Goal: Information Seeking & Learning: Learn about a topic

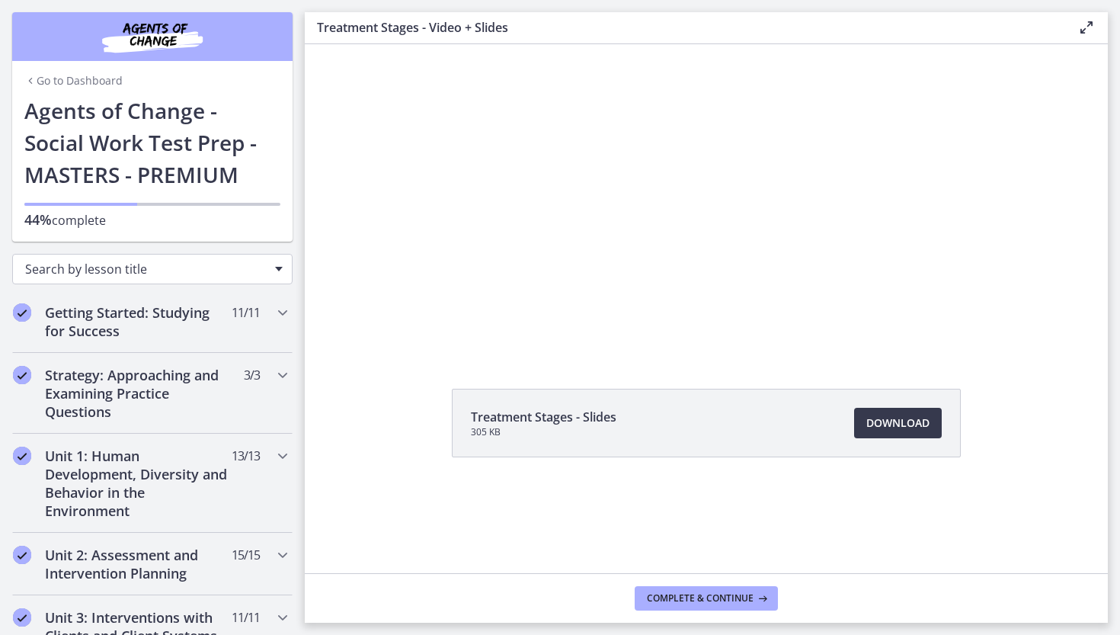
click at [109, 267] on span "Search by lesson title" at bounding box center [146, 269] width 242 height 17
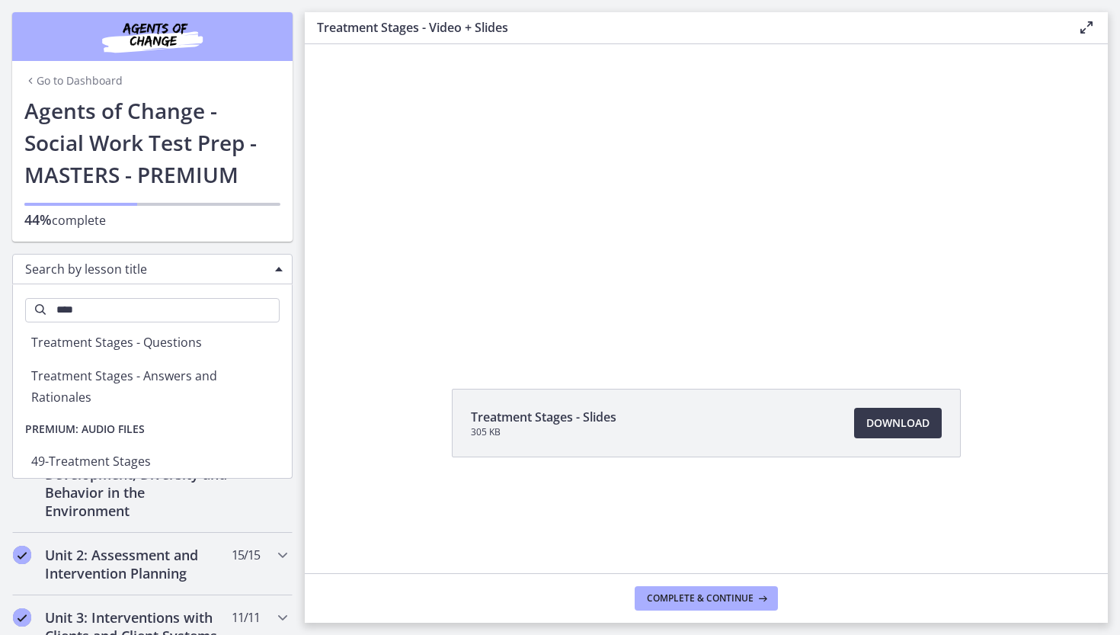
scroll to position [52, 0]
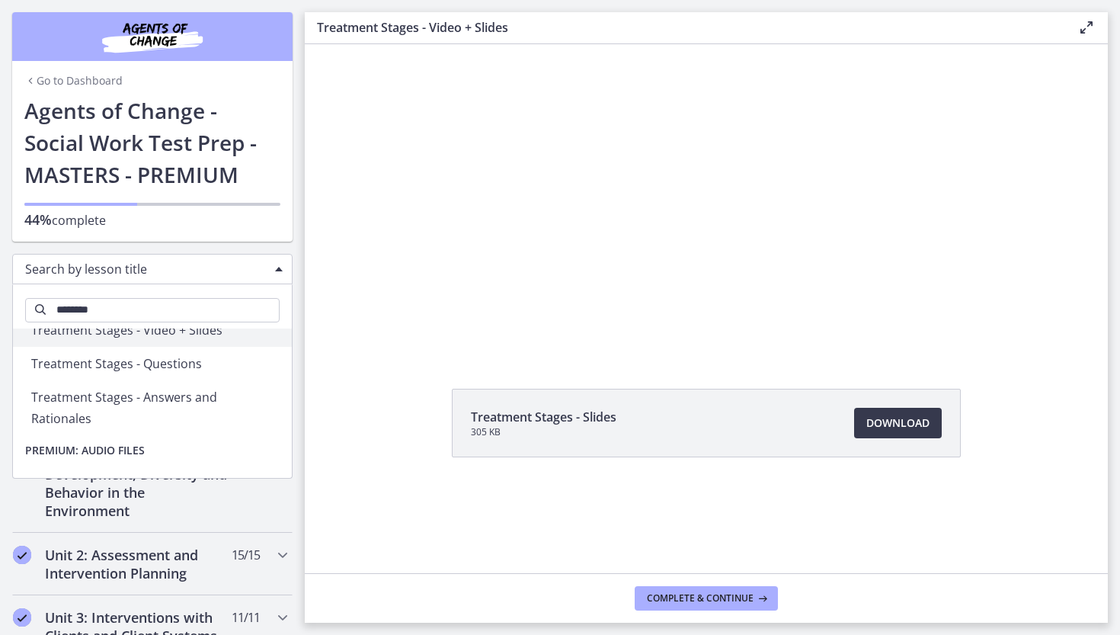
type input "*********"
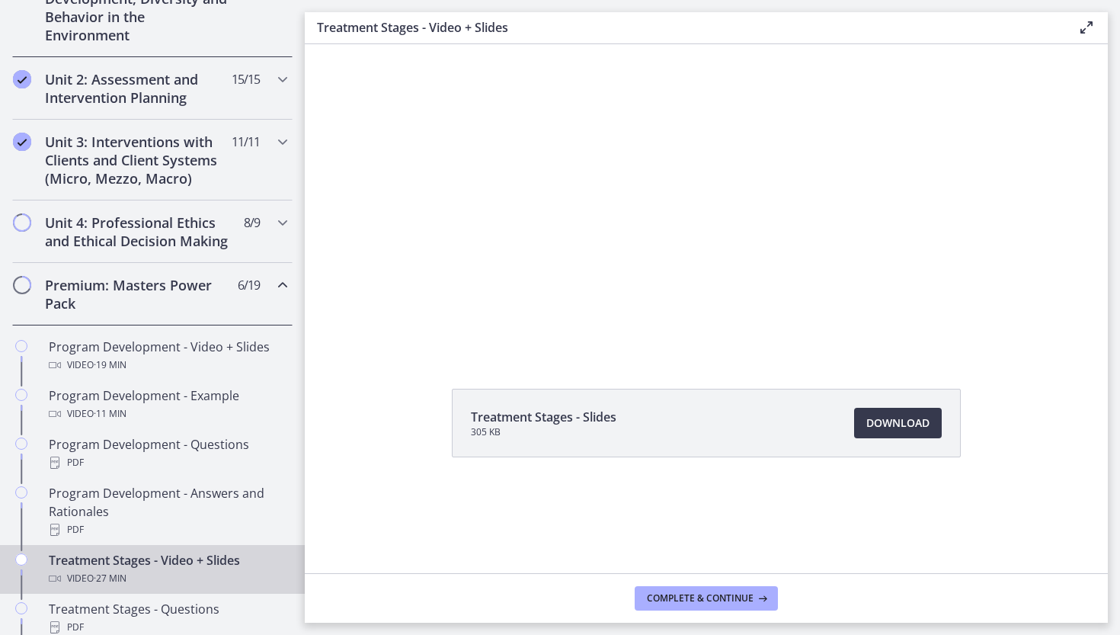
scroll to position [485, 0]
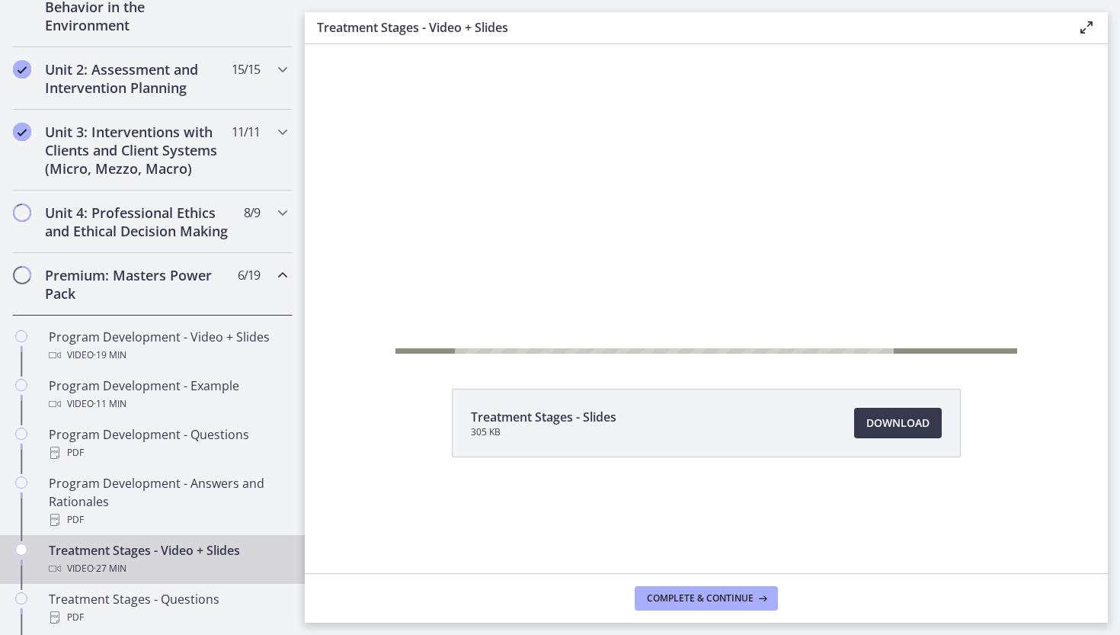
click at [619, 165] on div at bounding box center [706, 199] width 622 height 350
click at [782, 235] on div at bounding box center [706, 199] width 622 height 350
click at [775, 225] on div at bounding box center [706, 199] width 622 height 350
click at [677, 187] on div at bounding box center [706, 199] width 622 height 350
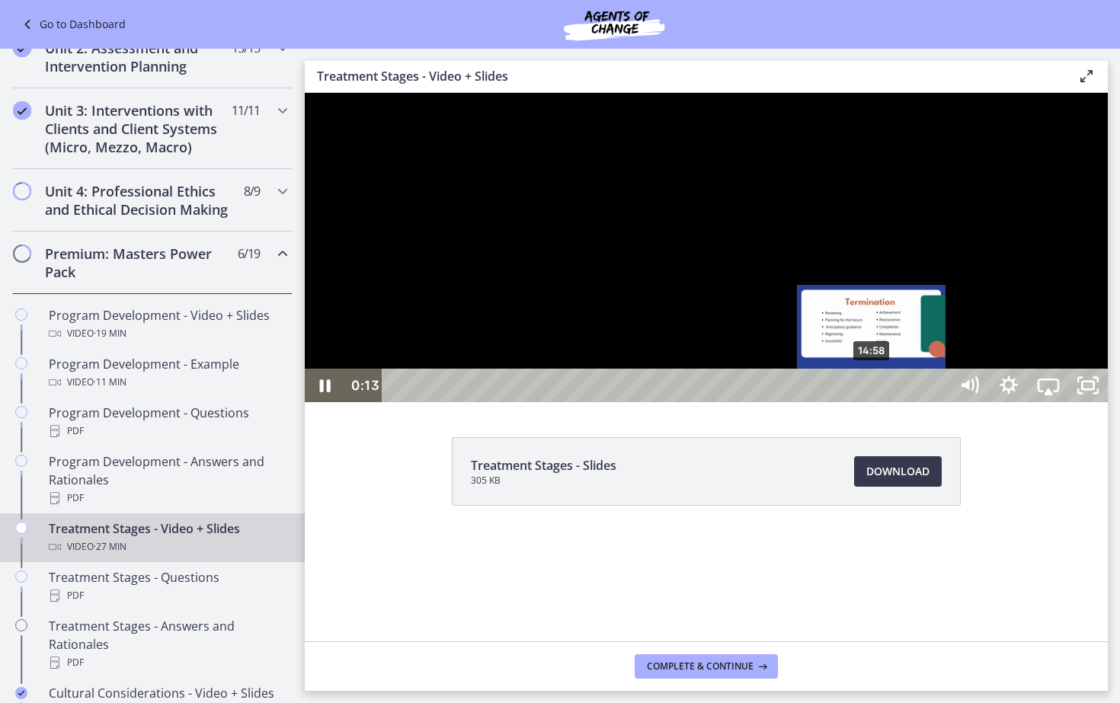
click at [872, 402] on div "14:58" at bounding box center [668, 386] width 542 height 34
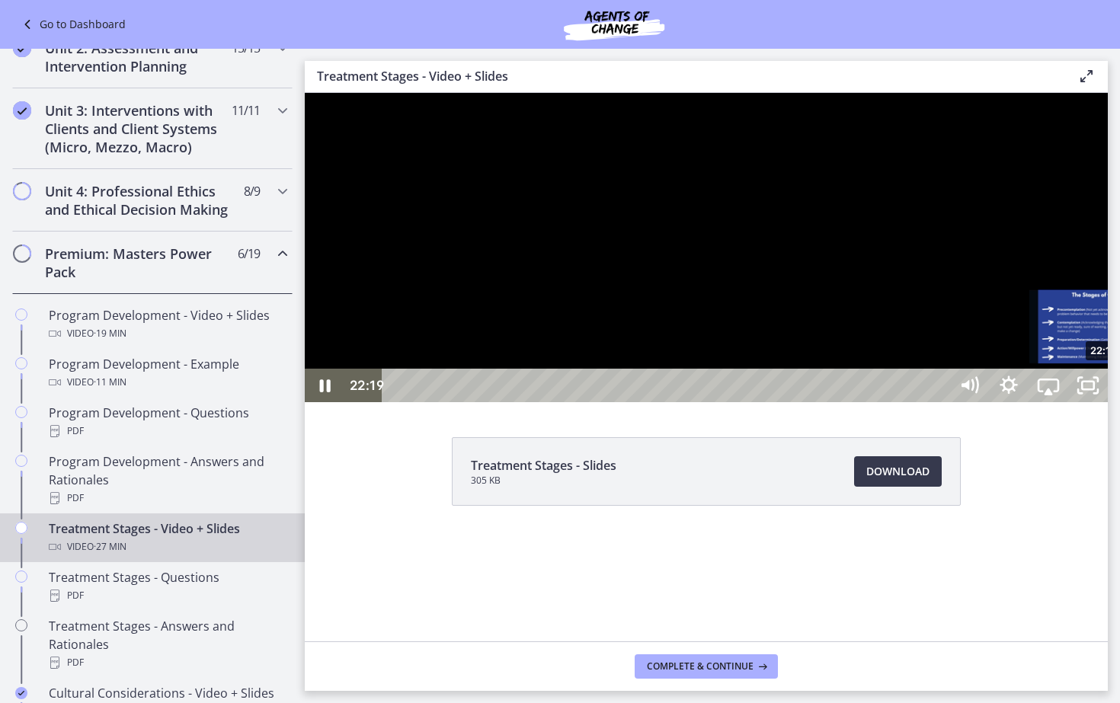
click at [939, 402] on div "22:19" at bounding box center [668, 386] width 542 height 34
click at [939, 402] on div "21:33" at bounding box center [668, 386] width 542 height 34
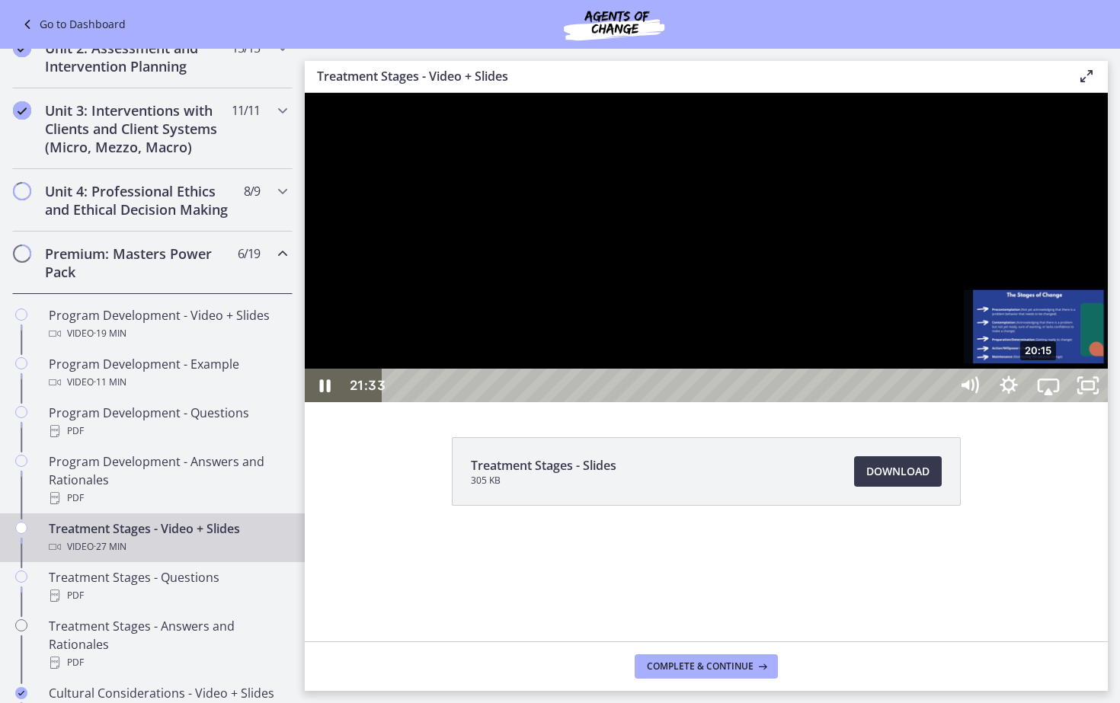
click at [939, 402] on div "20:15" at bounding box center [668, 386] width 542 height 34
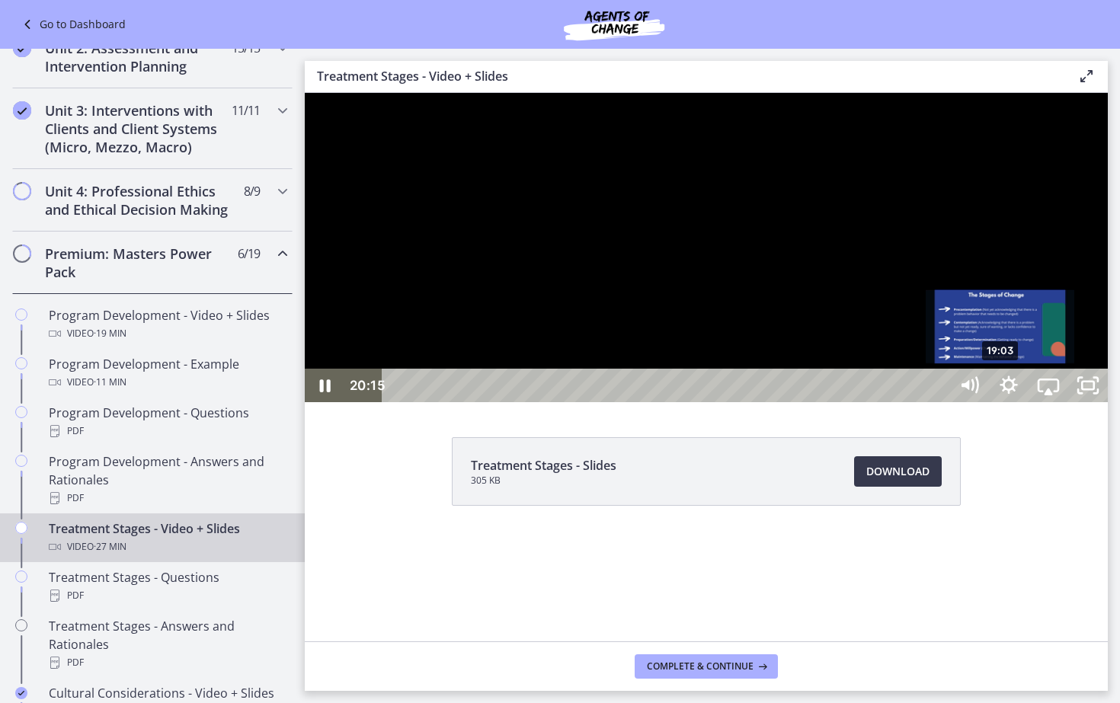
click at [939, 402] on div "19:03" at bounding box center [668, 386] width 542 height 34
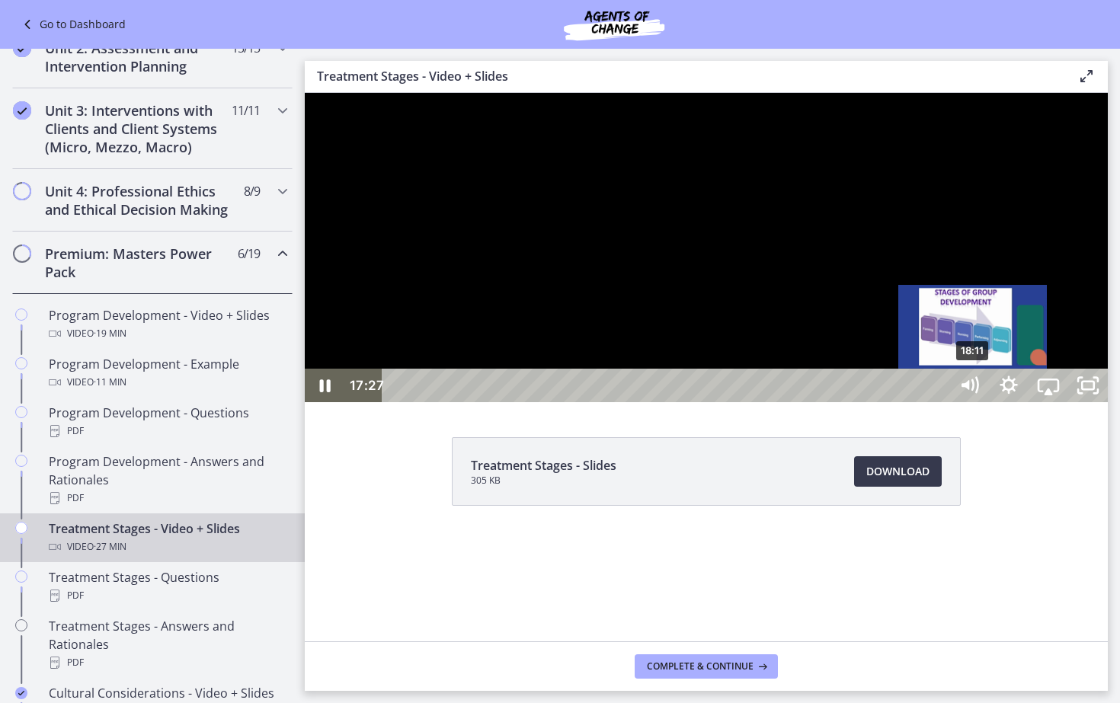
click at [939, 402] on div "18:11" at bounding box center [668, 386] width 542 height 34
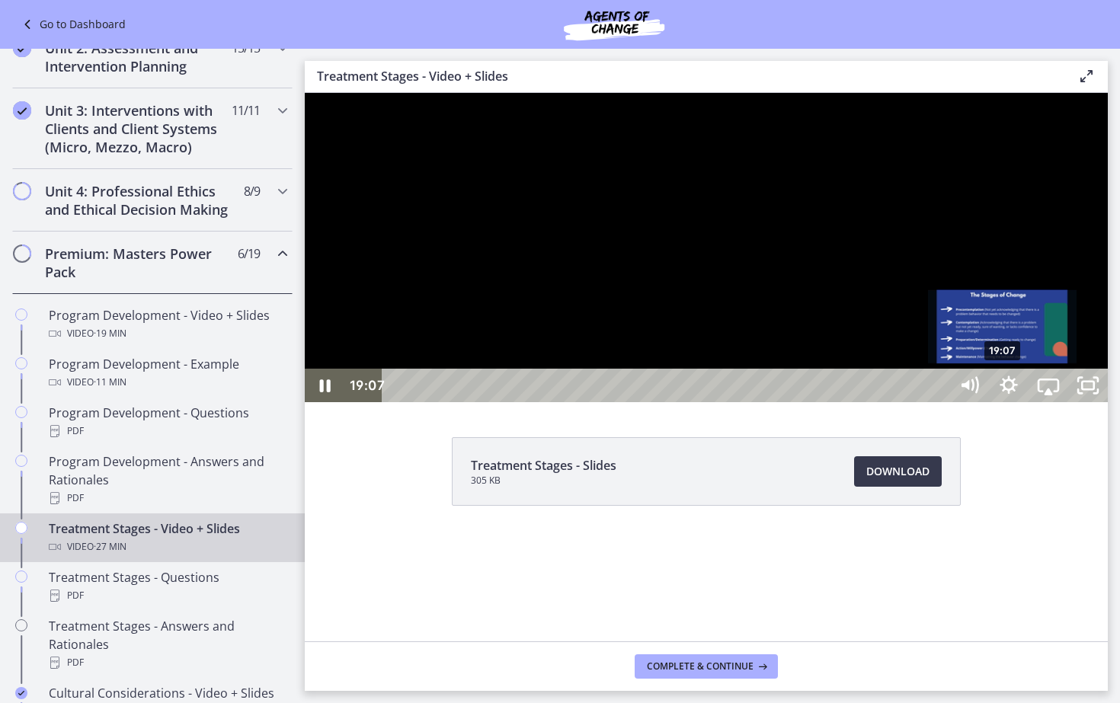
click at [939, 402] on div "19:07" at bounding box center [668, 386] width 542 height 34
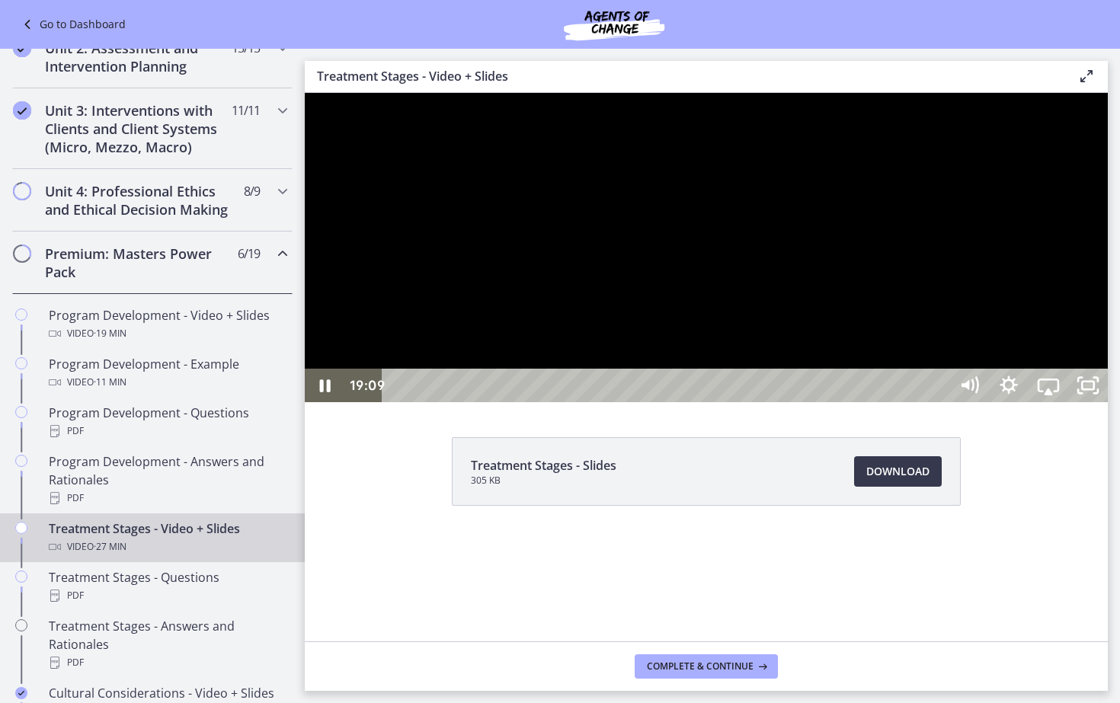
click at [981, 402] on div at bounding box center [706, 247] width 803 height 309
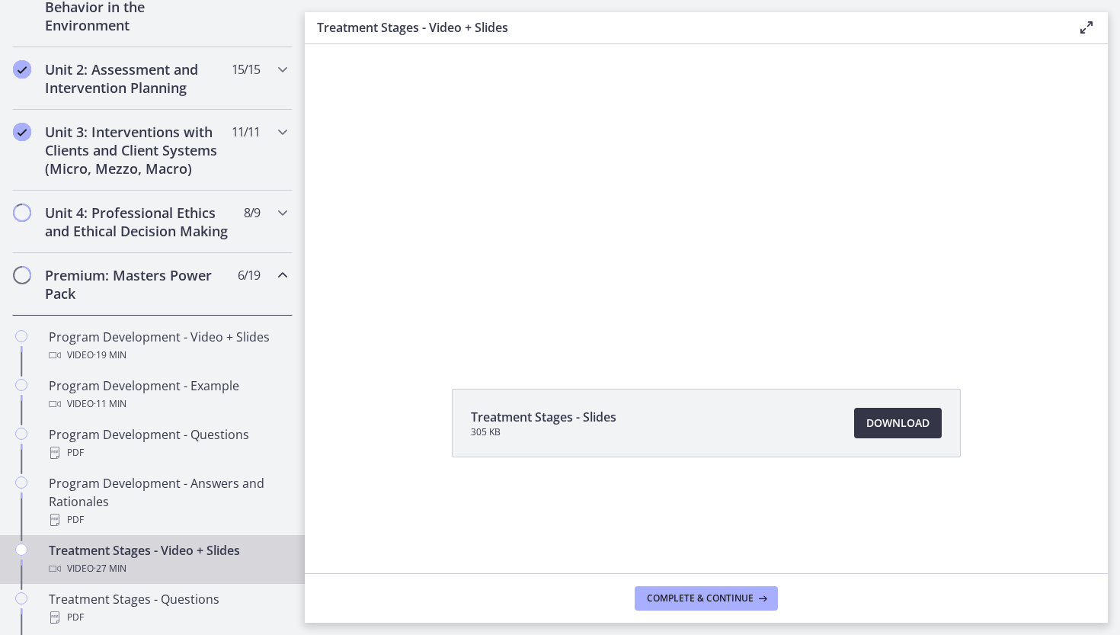
click at [878, 424] on span "Download Opens in a new window" at bounding box center [897, 423] width 63 height 18
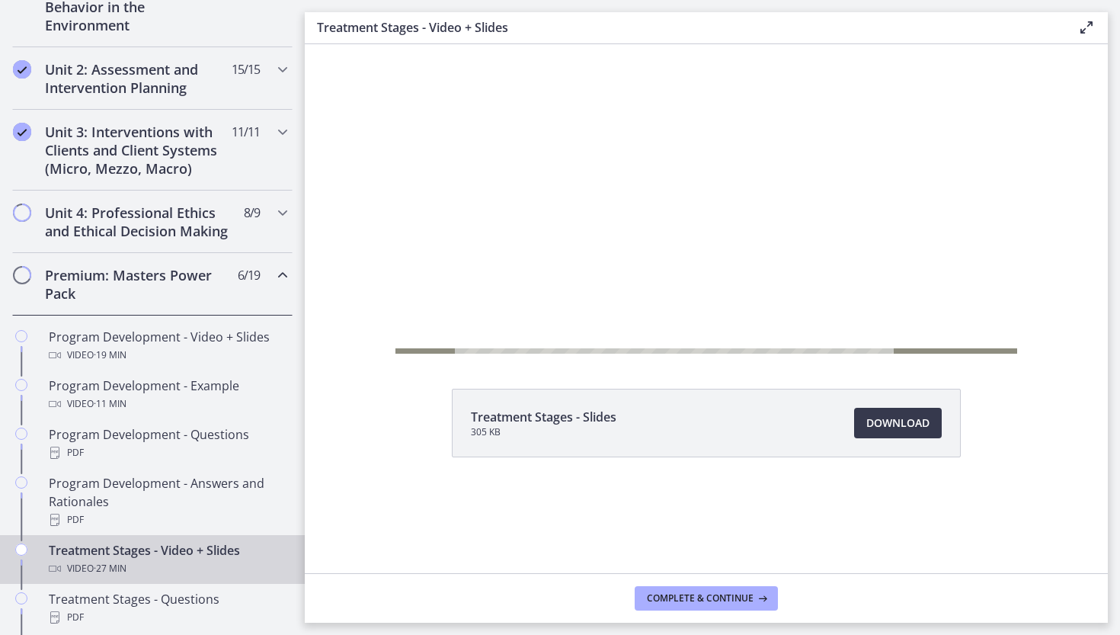
click at [795, 211] on div at bounding box center [706, 199] width 622 height 350
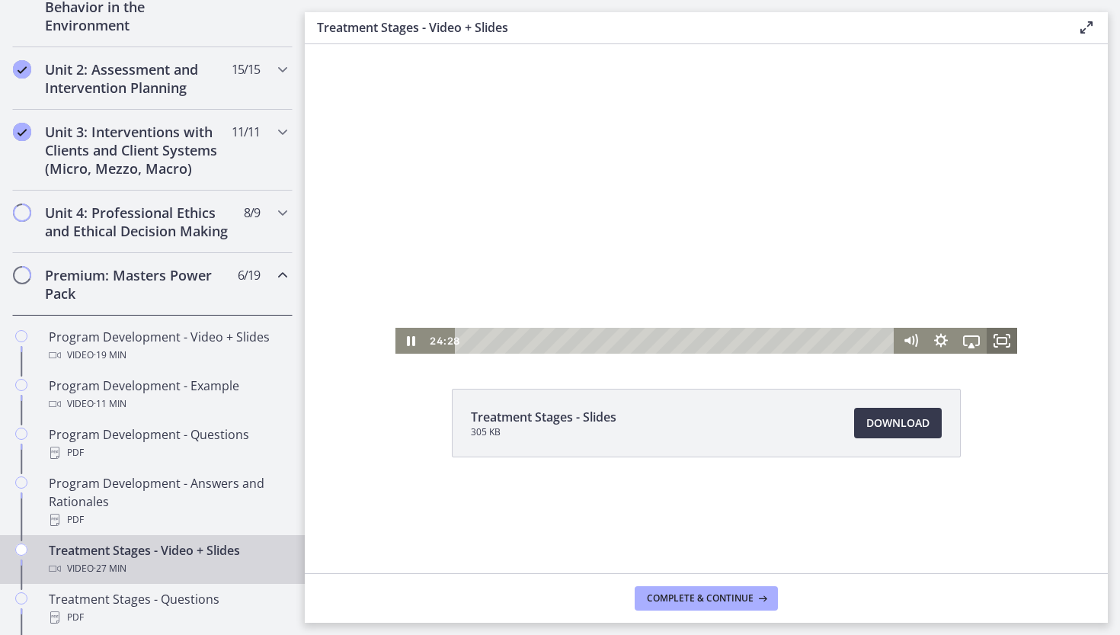
click at [1000, 342] on icon "Fullscreen" at bounding box center [1002, 340] width 30 height 26
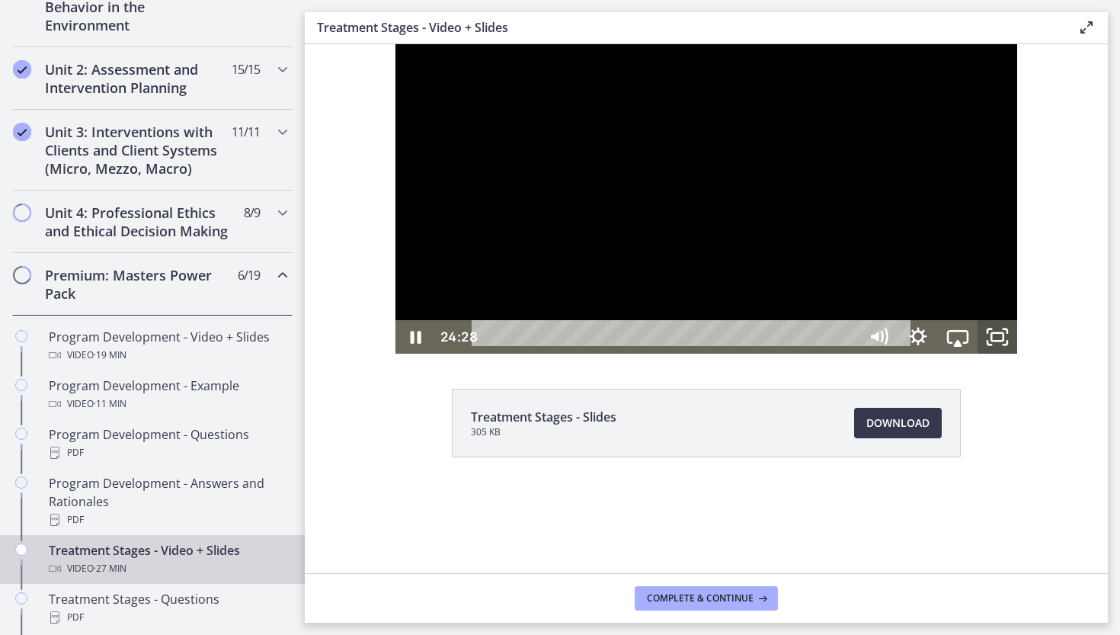
scroll to position [0, 0]
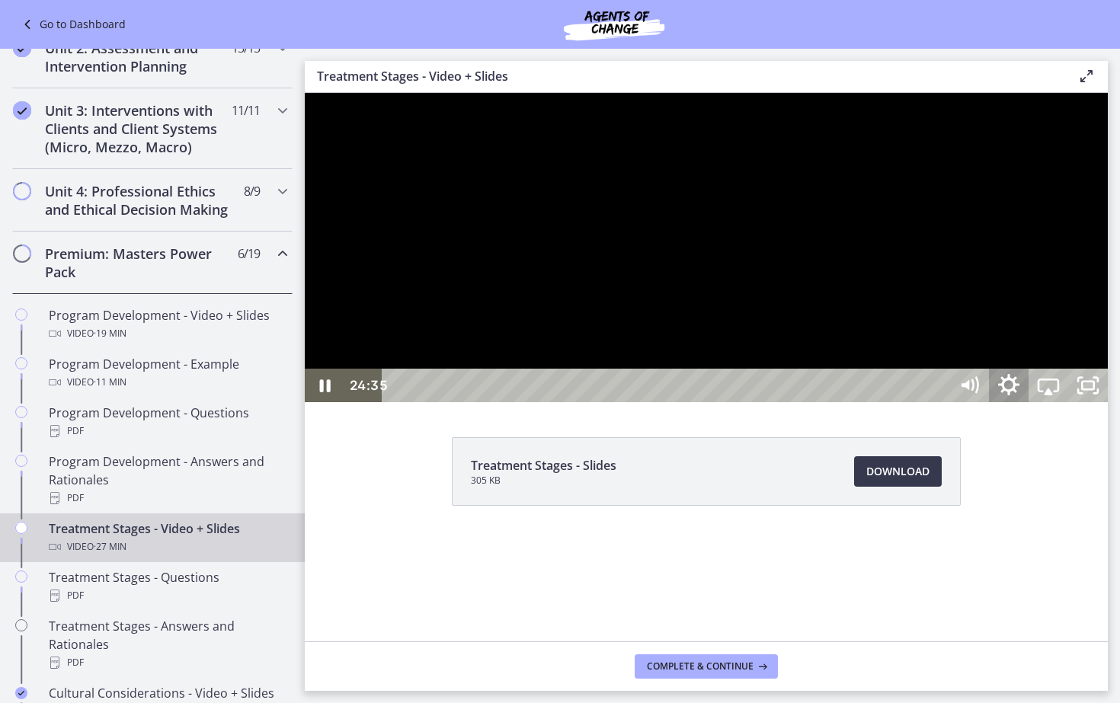
click at [1032, 406] on icon "Show settings menu" at bounding box center [1008, 386] width 47 height 40
click at [1048, 335] on span "Speed" at bounding box center [1024, 319] width 50 height 34
click at [1108, 269] on label "1.5x" at bounding box center [1048, 251] width 119 height 35
click at [939, 402] on div "25:12" at bounding box center [668, 386] width 542 height 34
click at [1108, 402] on div at bounding box center [706, 247] width 803 height 309
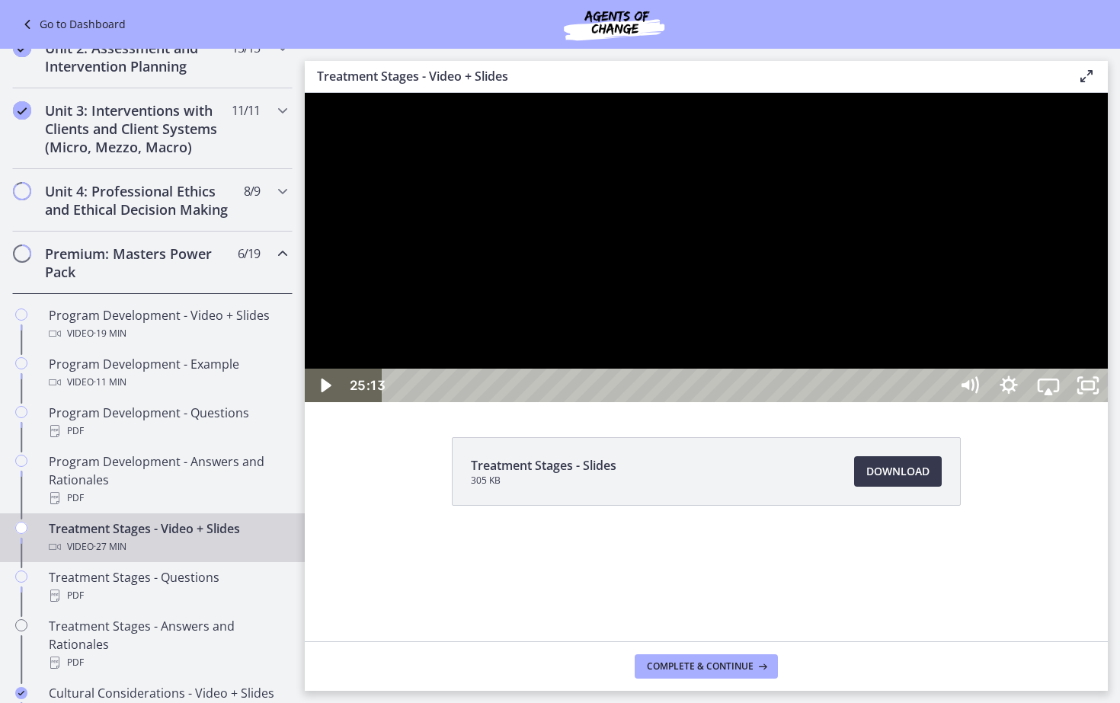
click at [1108, 402] on div at bounding box center [706, 247] width 803 height 309
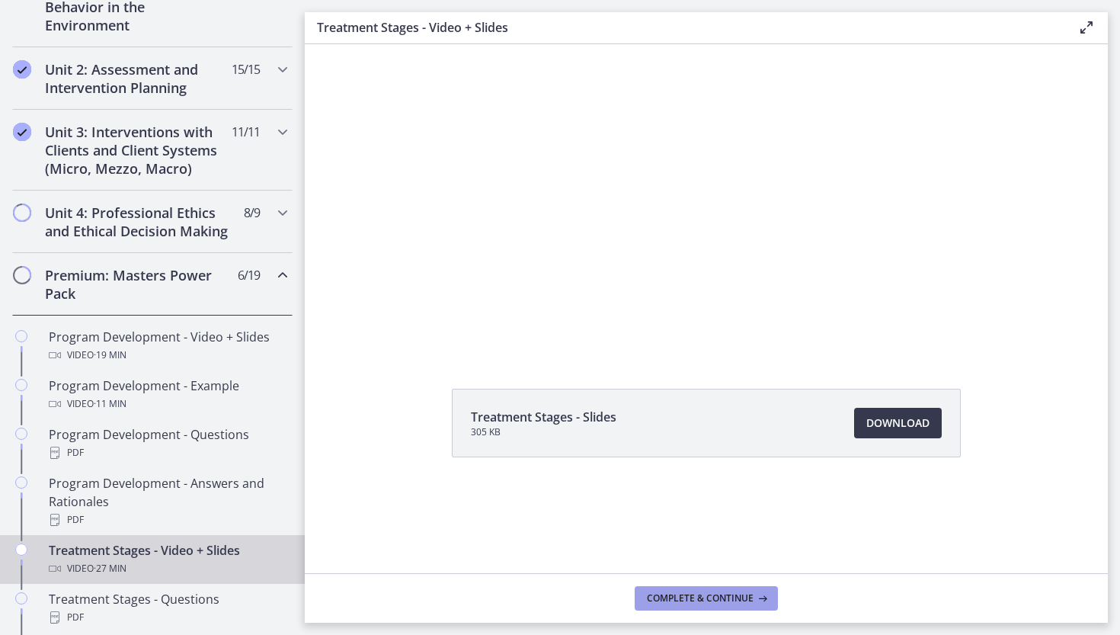
click at [663, 595] on span "Complete & continue" at bounding box center [700, 598] width 107 height 12
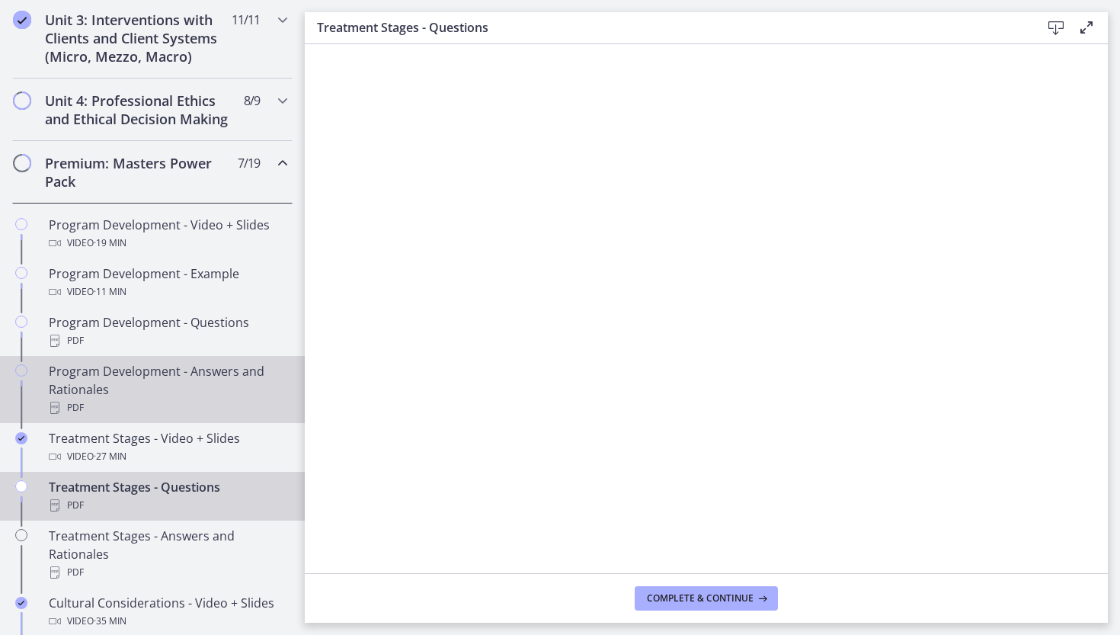
scroll to position [615, 0]
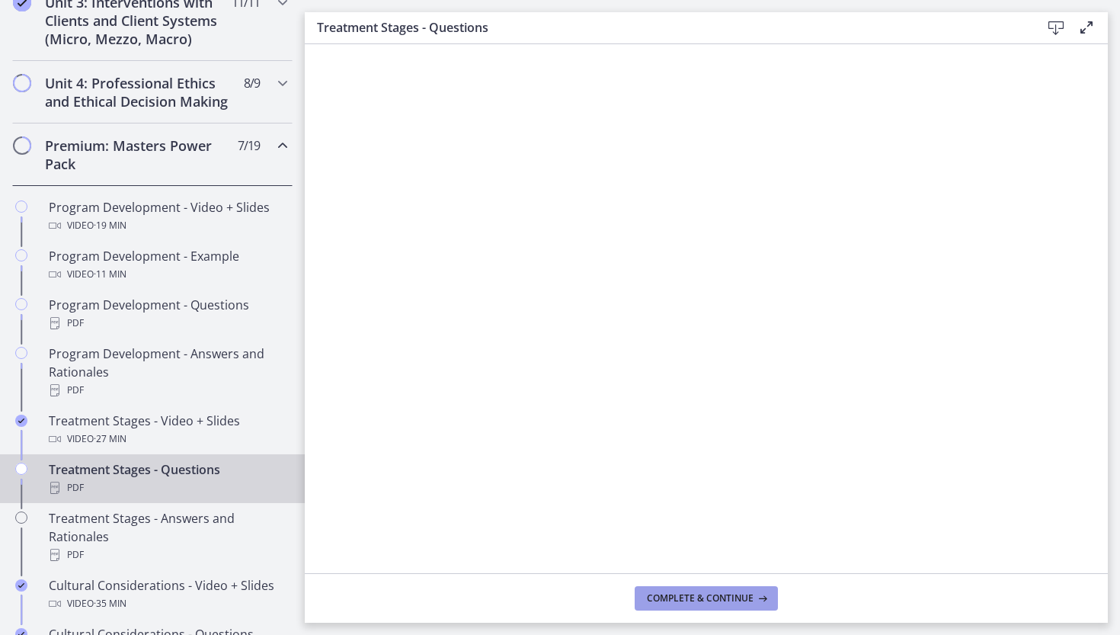
click at [685, 592] on span "Complete & continue" at bounding box center [700, 598] width 107 height 12
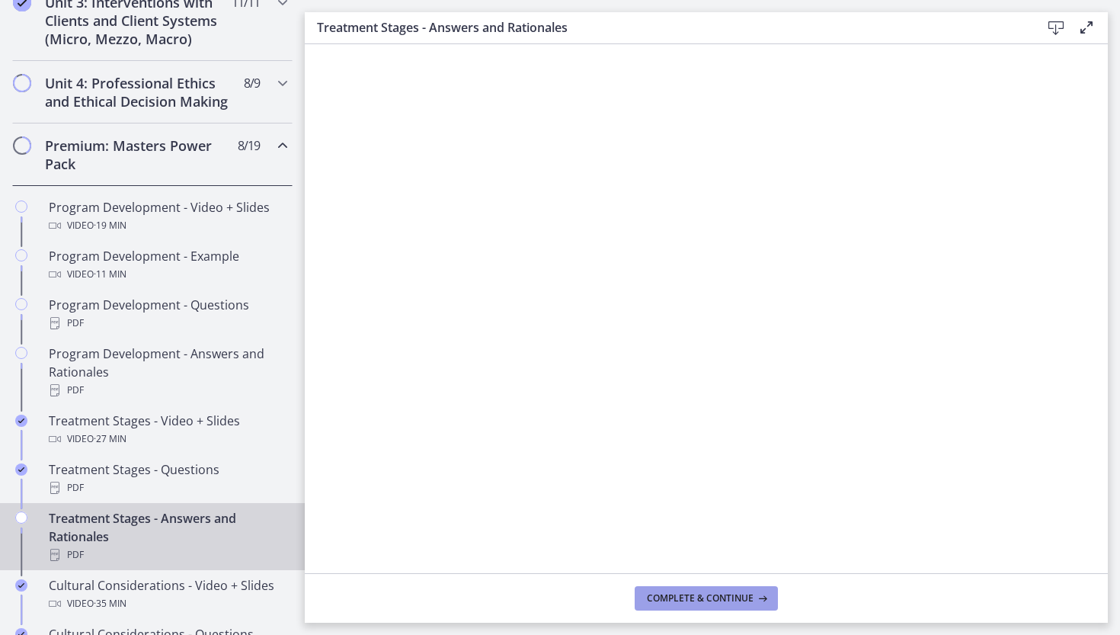
click at [716, 599] on span "Complete & continue" at bounding box center [700, 598] width 107 height 12
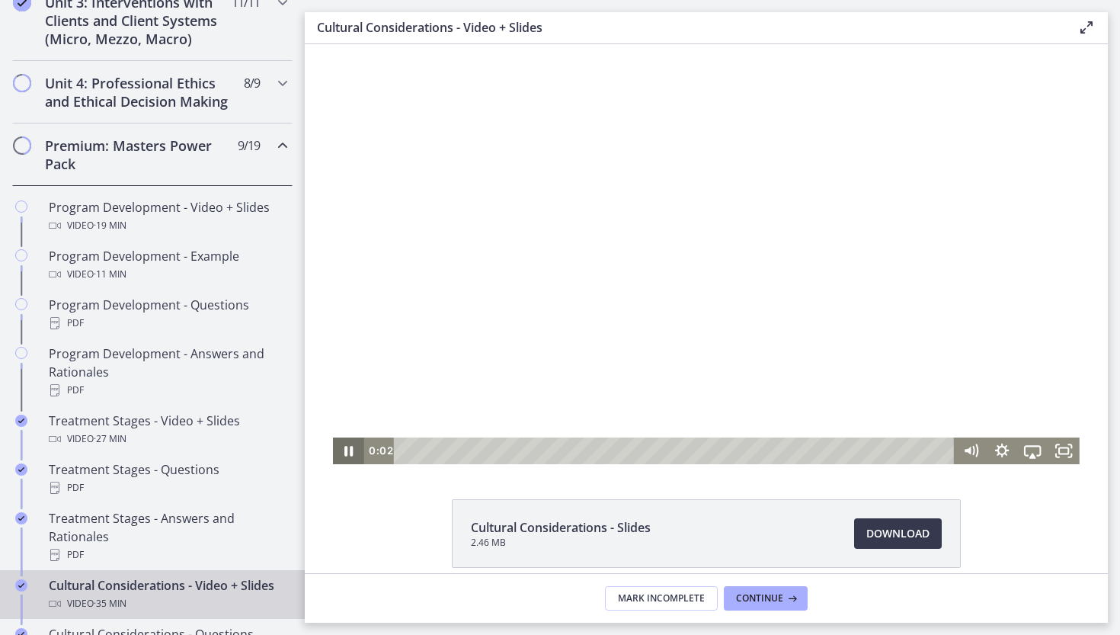
click at [349, 450] on icon "Pause" at bounding box center [348, 450] width 31 height 27
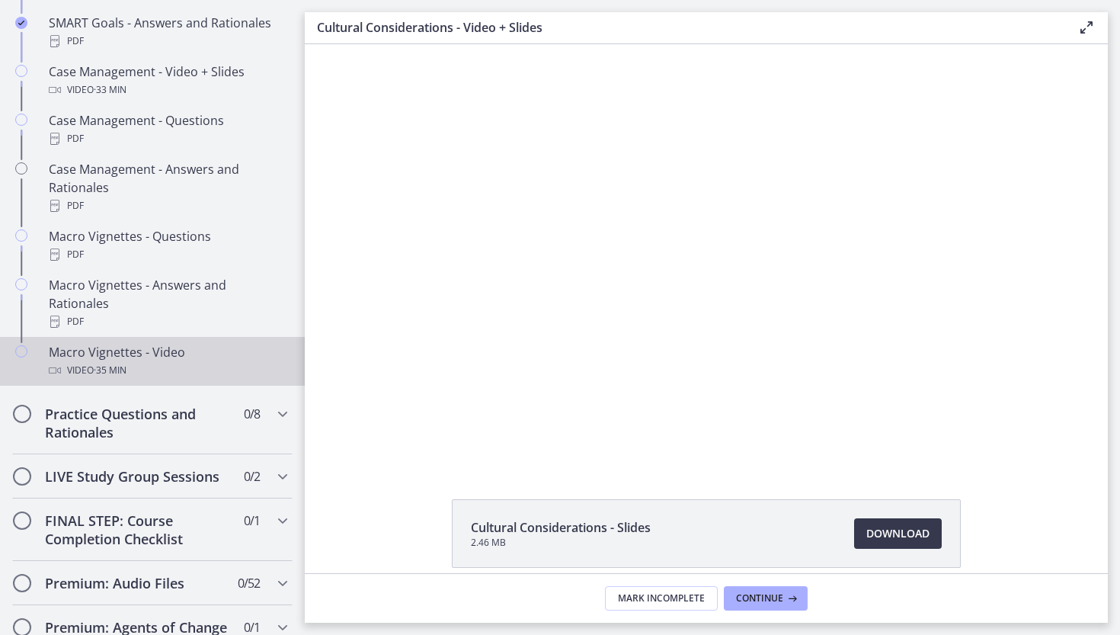
scroll to position [1454, 0]
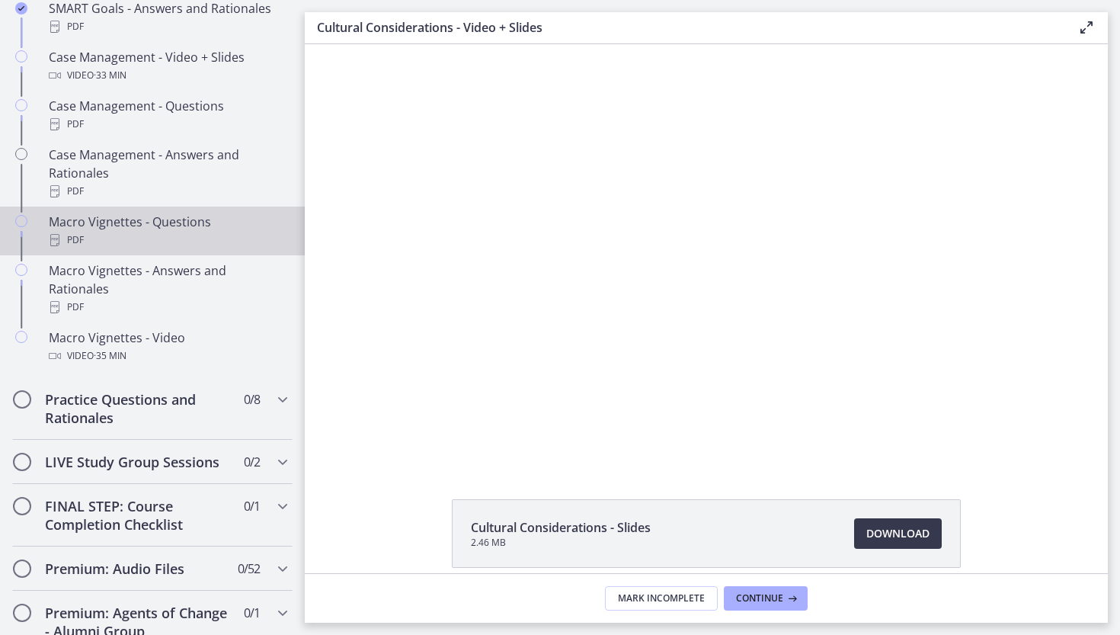
click at [125, 231] on div "PDF" at bounding box center [168, 240] width 238 height 18
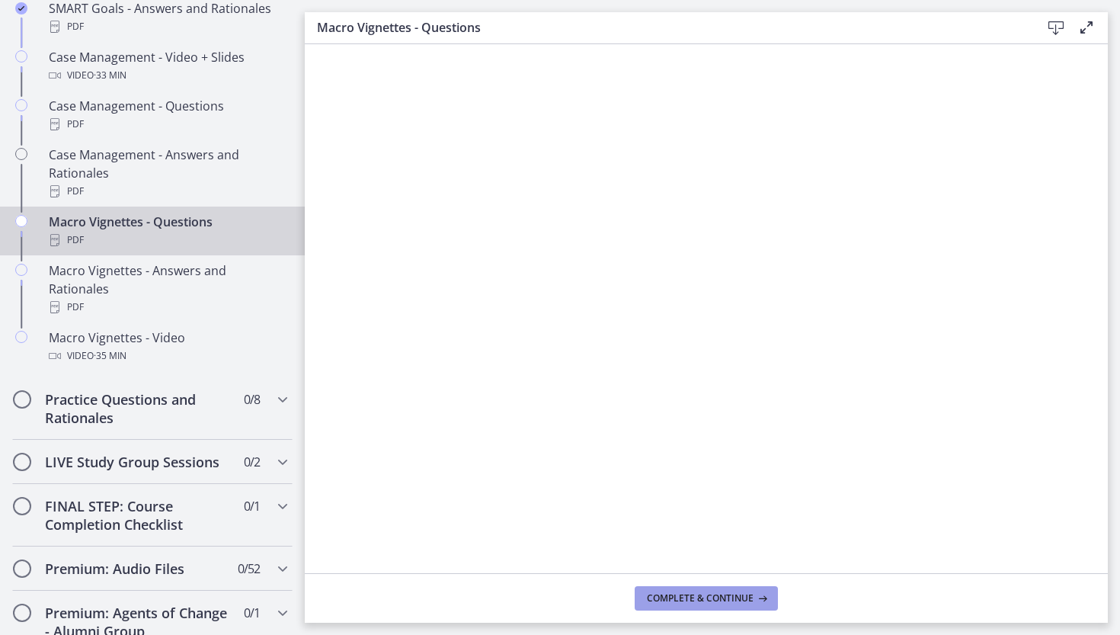
click at [662, 597] on span "Complete & continue" at bounding box center [700, 598] width 107 height 12
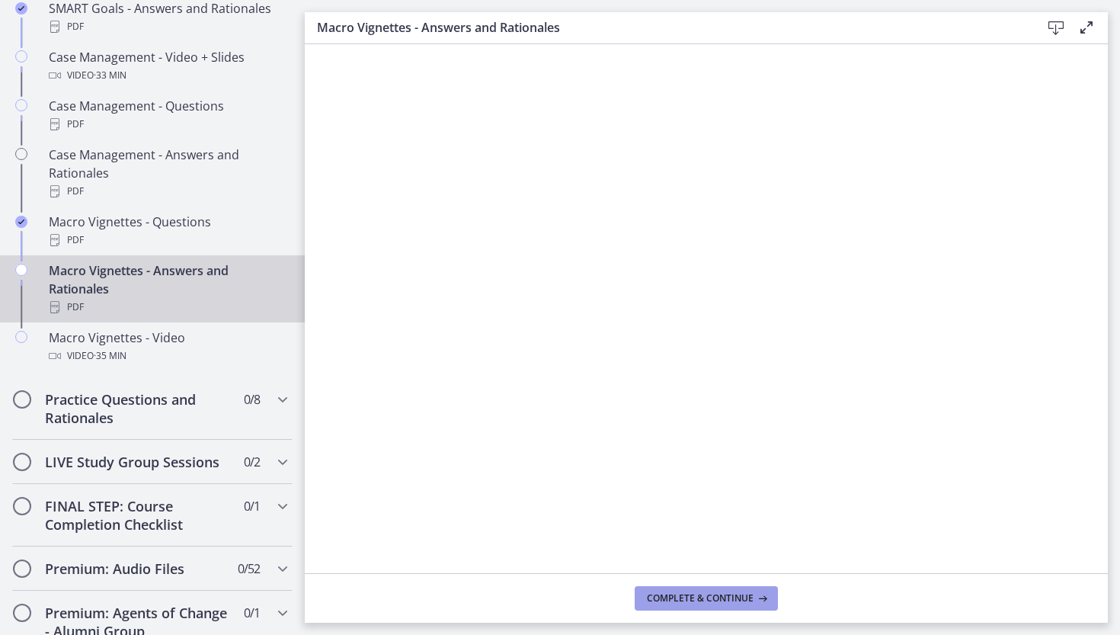
click at [696, 602] on span "Complete & continue" at bounding box center [700, 598] width 107 height 12
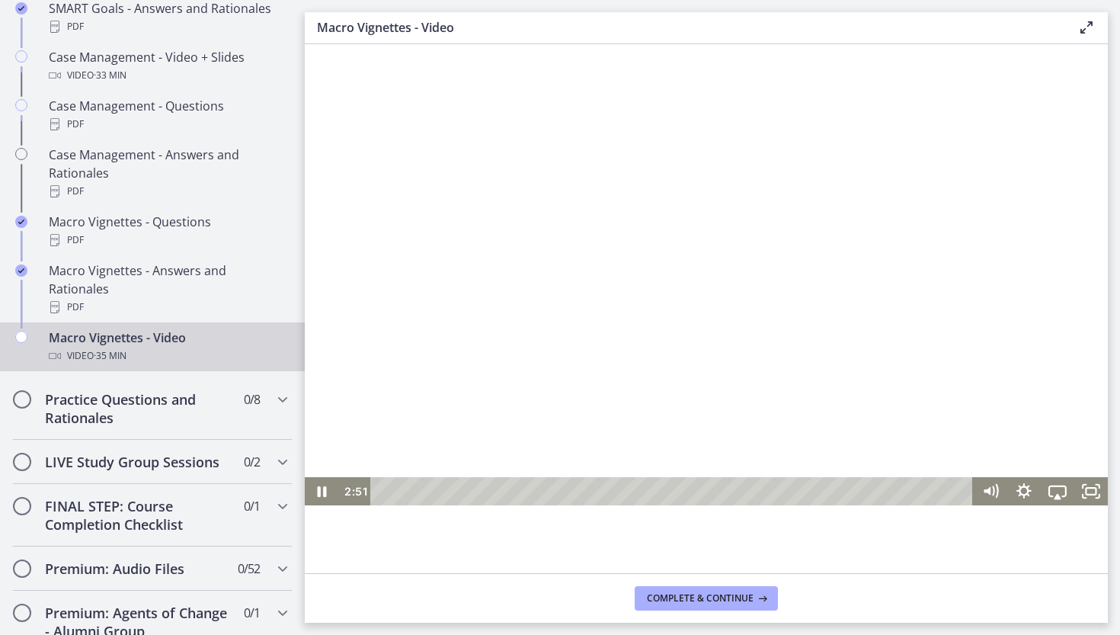
click at [430, 492] on div "Playbar" at bounding box center [673, 491] width 583 height 28
click at [545, 347] on div at bounding box center [706, 306] width 803 height 396
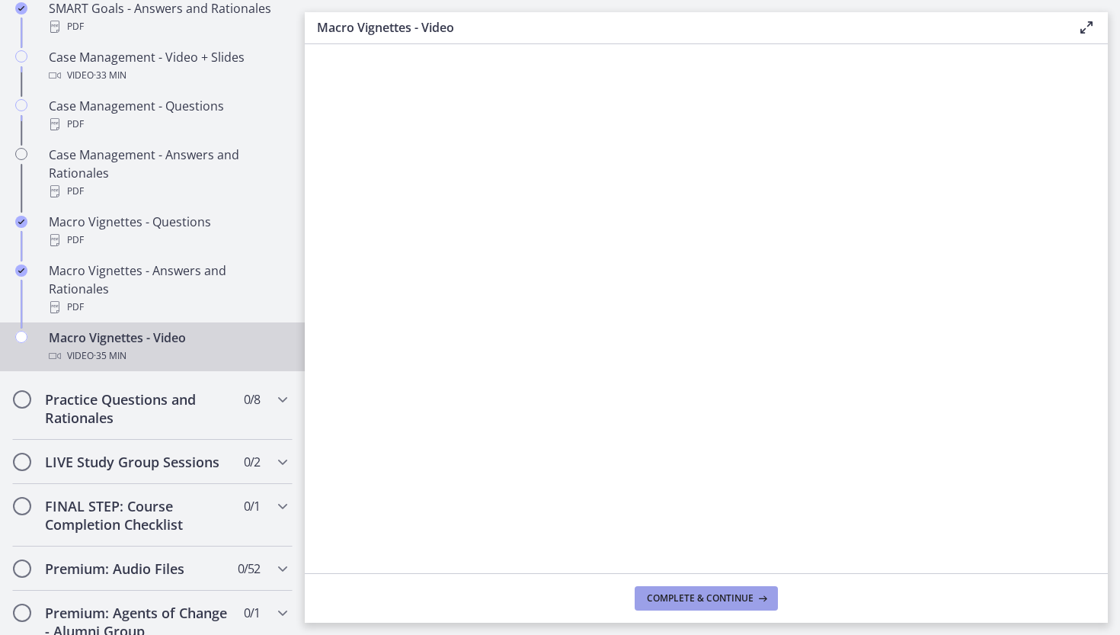
click at [674, 598] on span "Complete & continue" at bounding box center [700, 598] width 107 height 12
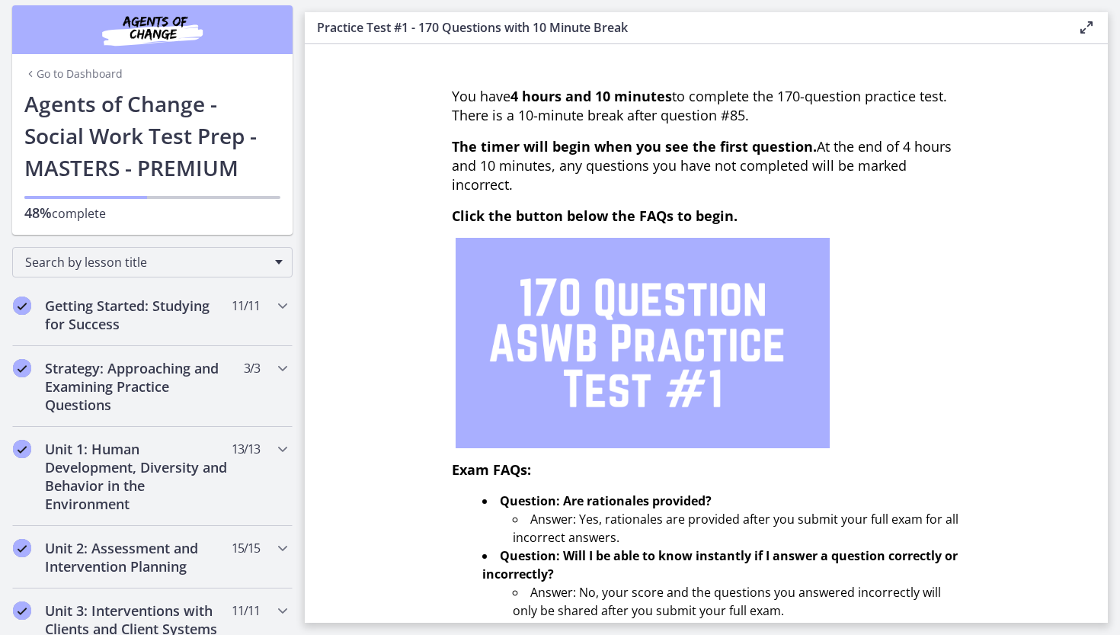
scroll to position [9, 0]
